Goal: Register for event/course

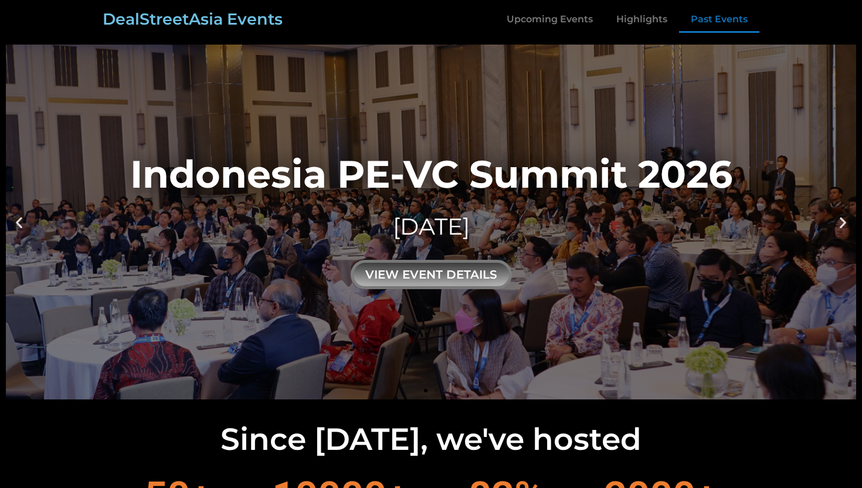
click at [709, 20] on link "Past Events" at bounding box center [719, 19] width 80 height 27
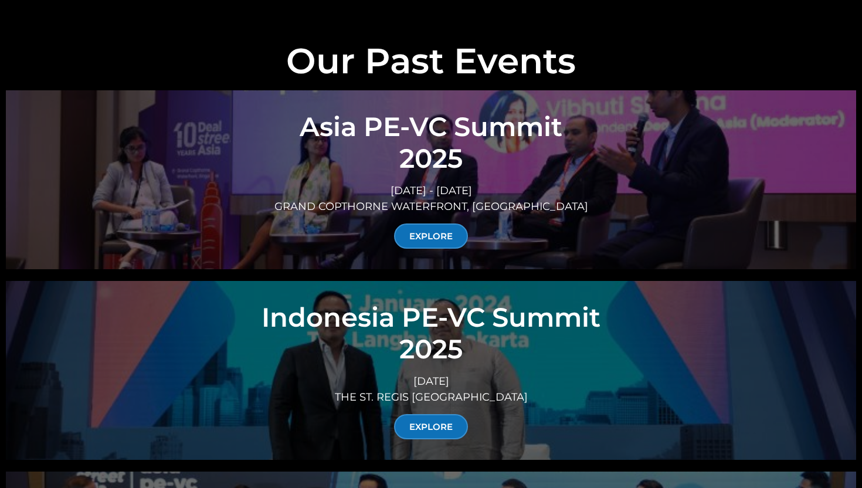
scroll to position [4230, 0]
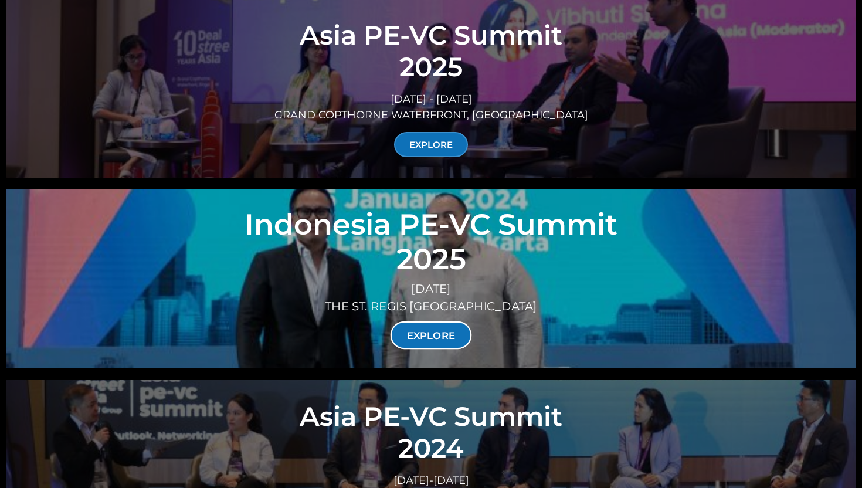
click at [414, 321] on link "EXPLORE" at bounding box center [432, 335] width 82 height 28
